Goal: Transaction & Acquisition: Purchase product/service

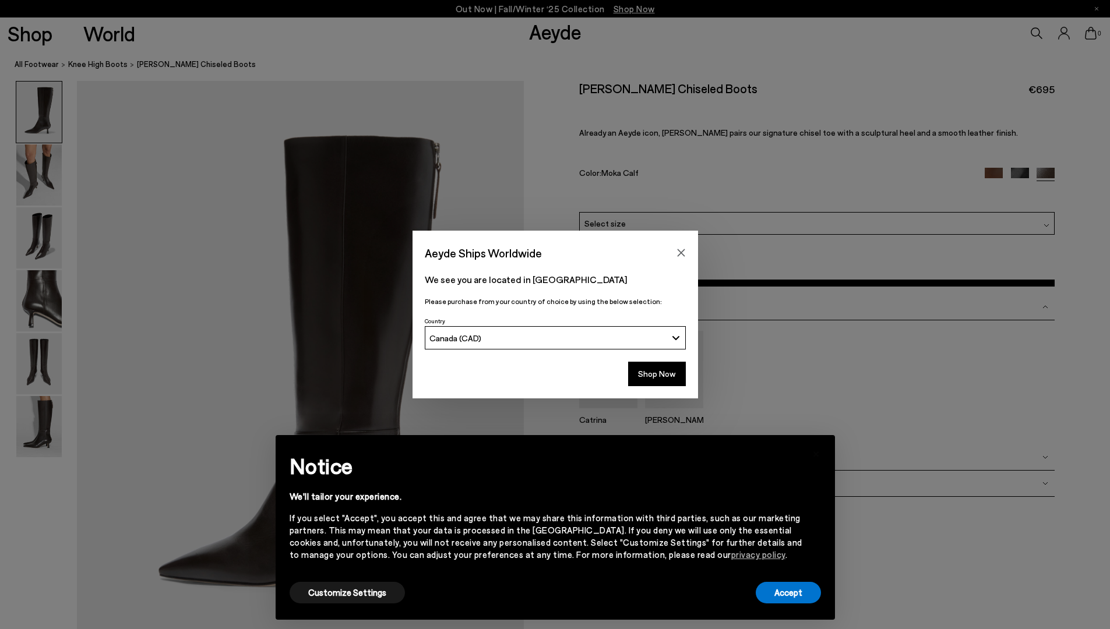
click at [0, 0] on span "Select a Size" at bounding box center [0, 0] width 0 height 0
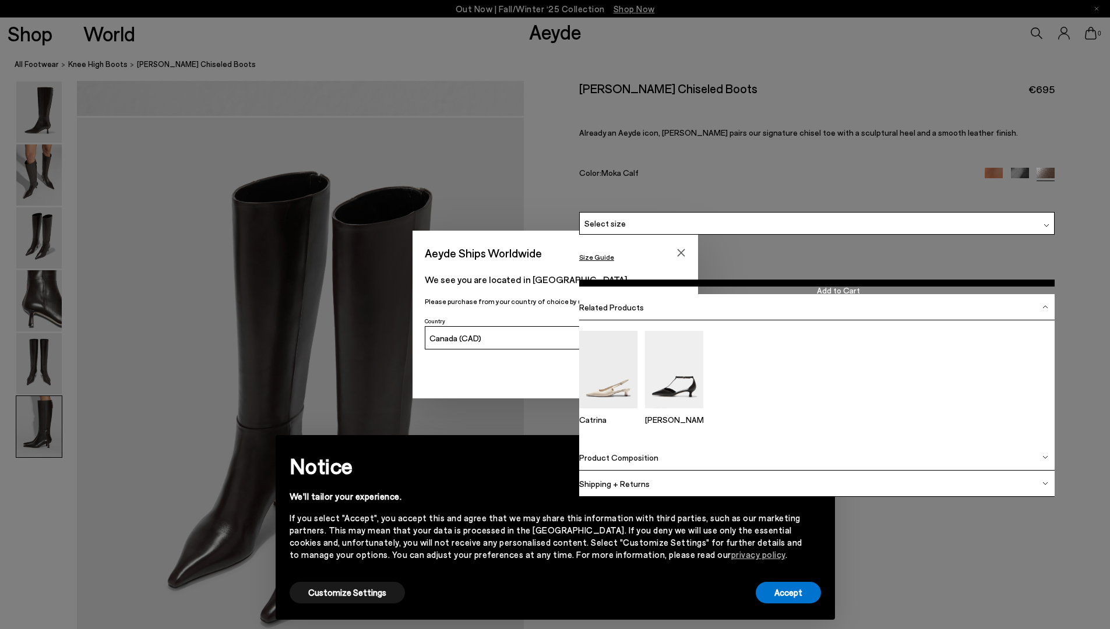
scroll to position [1172, 0]
